Goal: Unclear

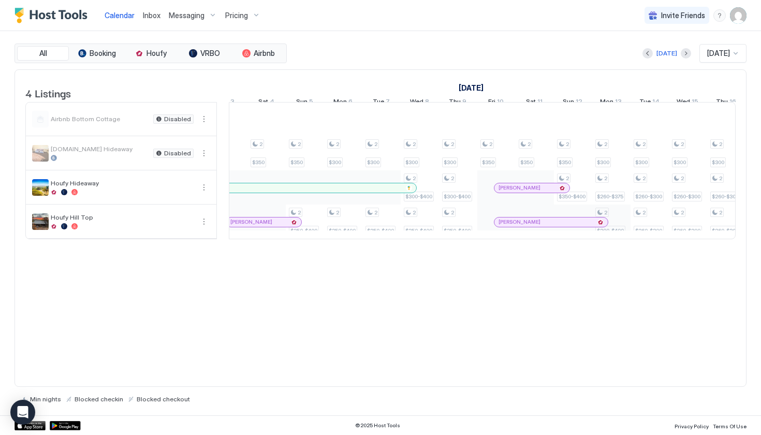
scroll to position [0, 746]
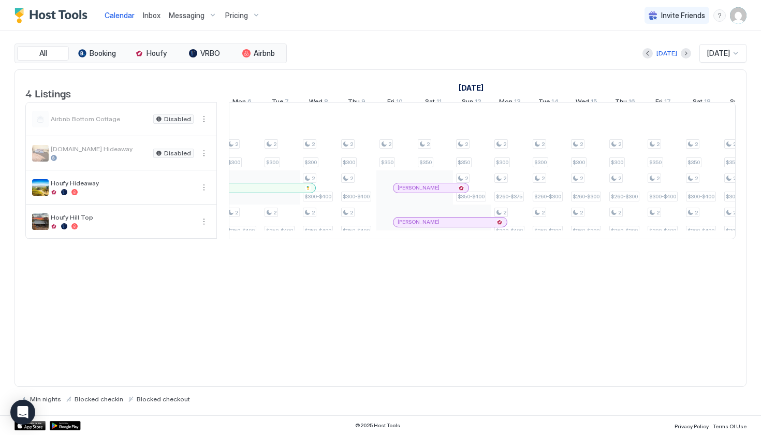
drag, startPoint x: 657, startPoint y: 217, endPoint x: 479, endPoint y: 349, distance: 221.5
click at [479, 349] on div "4 Listings [DATE] [DATE] [DATE] Mon 15 Tue 16 Wed 17 Thu 18 Fri 19 Sat 20 Sun 2…" at bounding box center [380, 228] width 732 height 318
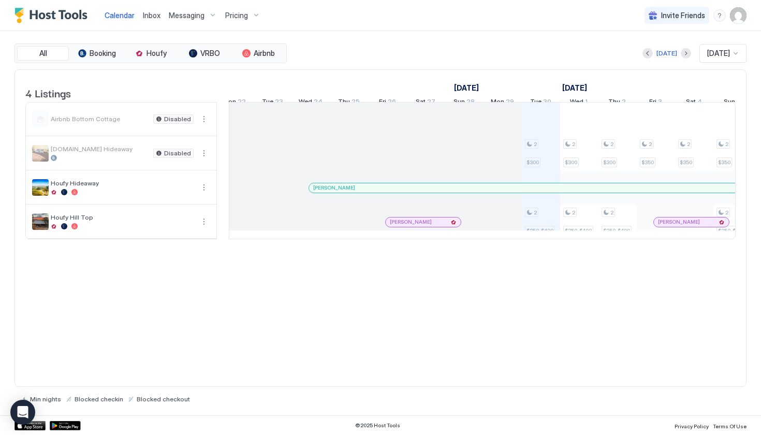
scroll to position [0, 287]
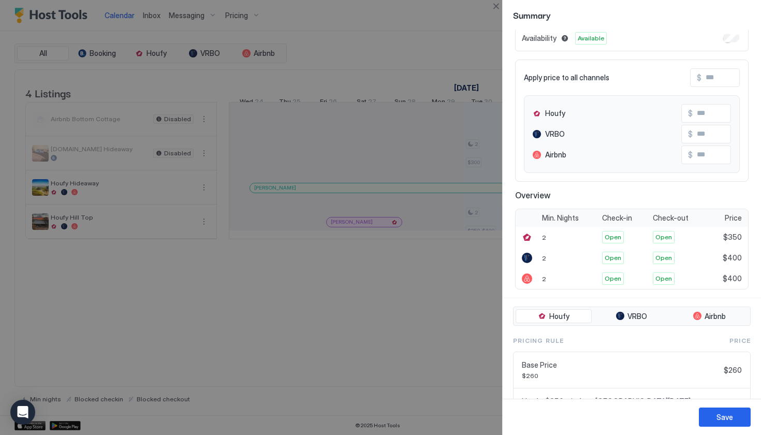
click at [392, 344] on div at bounding box center [380, 217] width 761 height 435
click at [408, 331] on div at bounding box center [380, 217] width 761 height 435
click at [431, 19] on div at bounding box center [380, 217] width 761 height 435
click at [496, 9] on button "Close" at bounding box center [495, 6] width 12 height 12
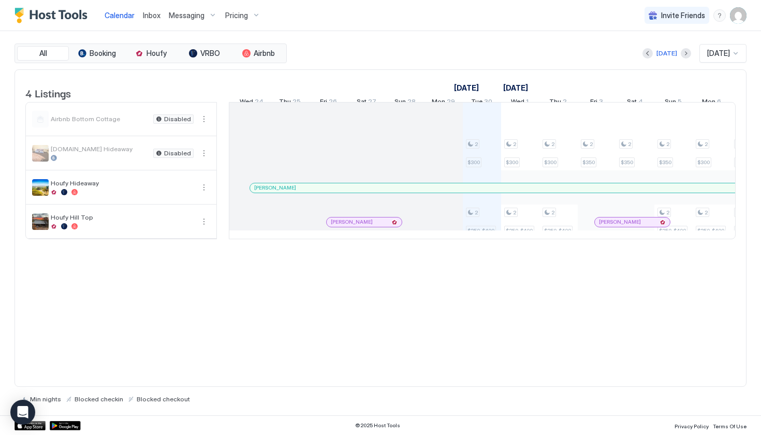
click at [617, 226] on div at bounding box center [617, 222] width 8 height 8
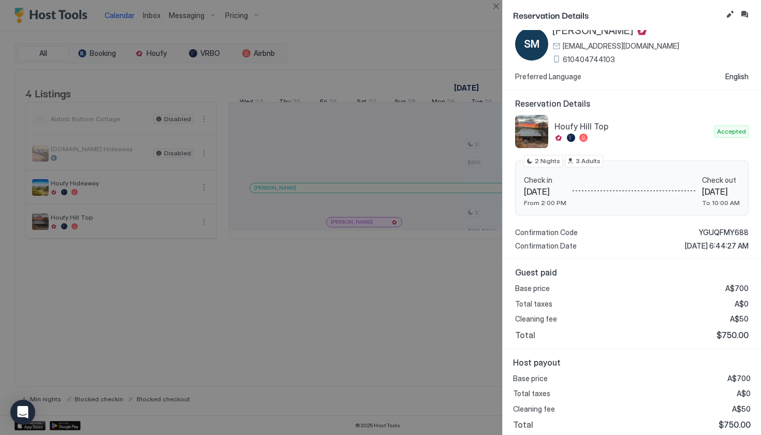
click at [468, 288] on div at bounding box center [380, 217] width 761 height 435
click at [493, 4] on button "Close" at bounding box center [495, 6] width 12 height 12
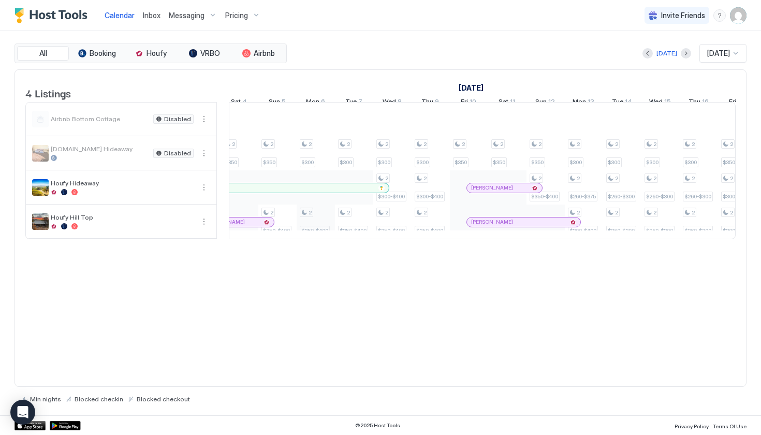
scroll to position [0, 726]
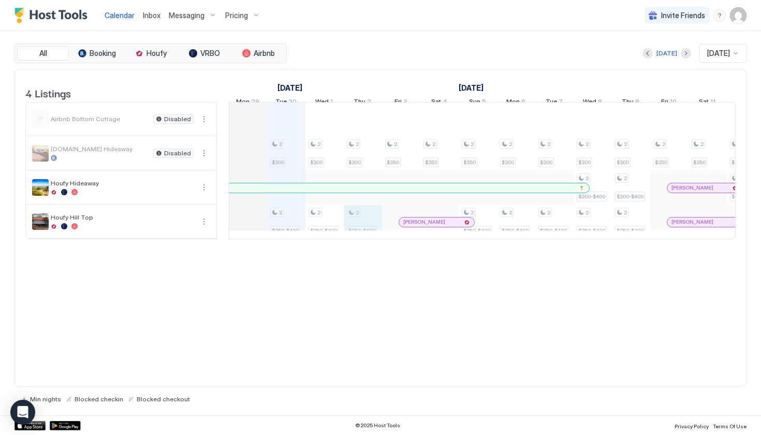
click at [364, 232] on div "2 $300 2 $350-$400 2 $300 2 $350-$400 2 $300 2 $350-$400 2 $350 2 $350 2 $350 2…" at bounding box center [707, 170] width 2029 height 136
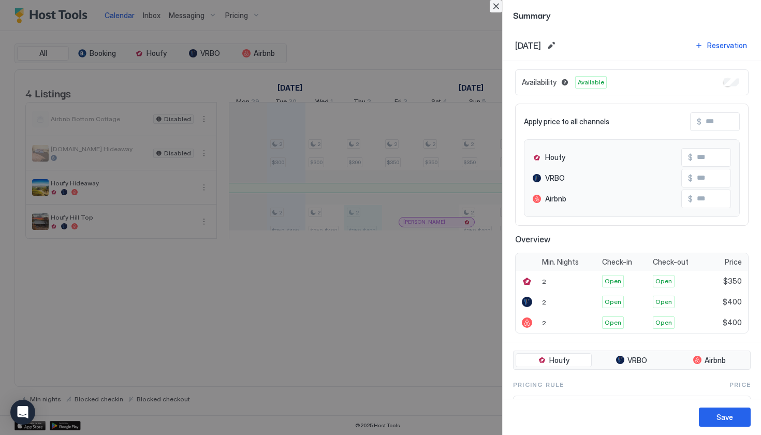
click at [493, 8] on button "Close" at bounding box center [495, 6] width 12 height 12
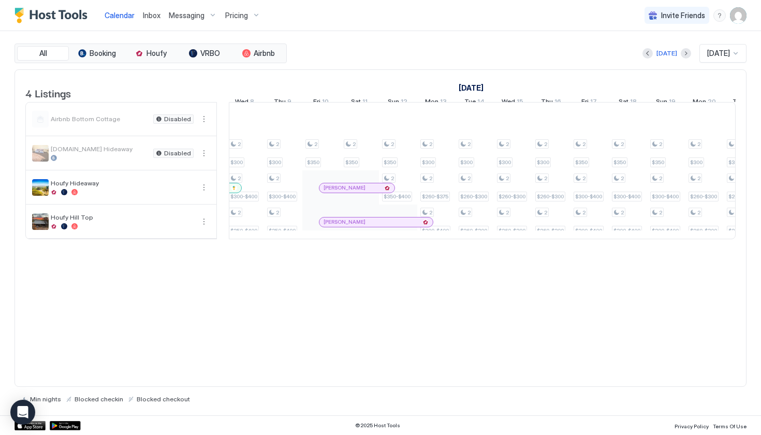
scroll to position [0, 900]
